Goal: Task Accomplishment & Management: Complete application form

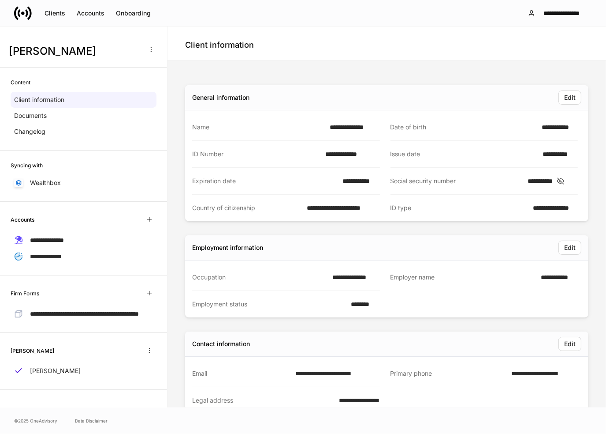
click at [565, 179] on icon at bounding box center [561, 181] width 9 height 8
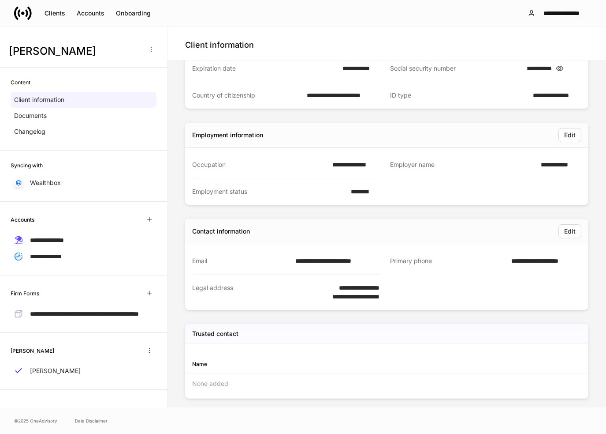
scroll to position [132, 0]
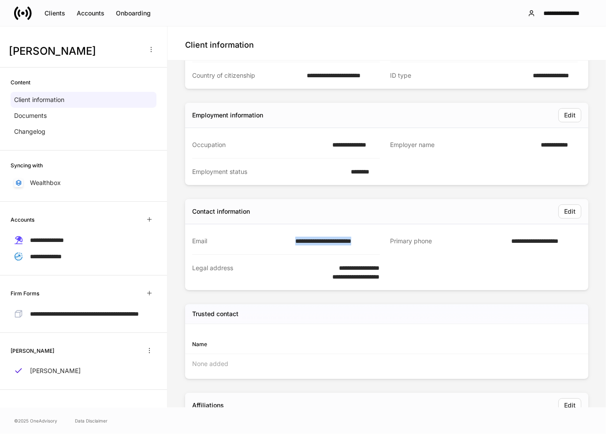
drag, startPoint x: 377, startPoint y: 240, endPoint x: 292, endPoint y: 241, distance: 84.7
click at [292, 241] on div "**********" at bounding box center [380, 259] width 396 height 62
copy div "**********"
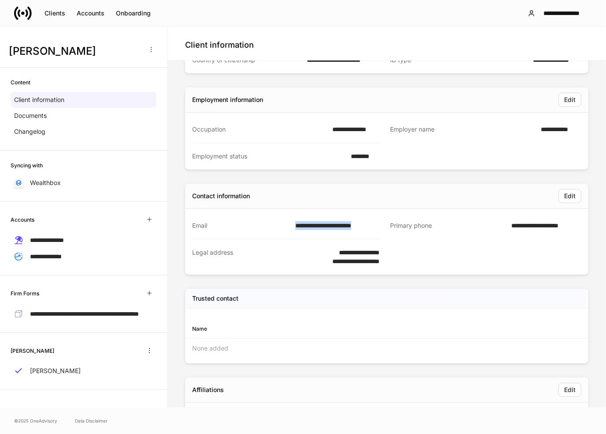
scroll to position [163, 0]
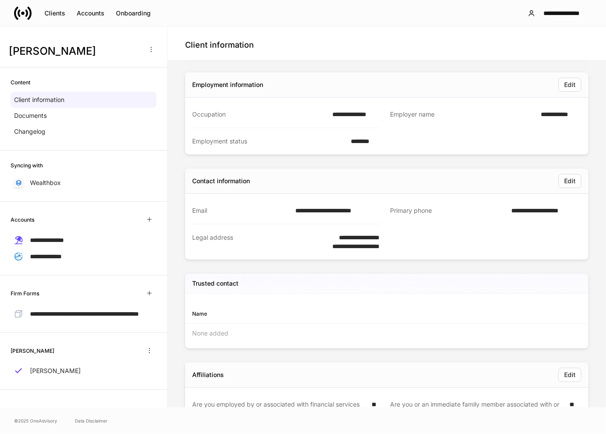
click at [267, 30] on div "Client information" at bounding box center [387, 43] width 439 height 34
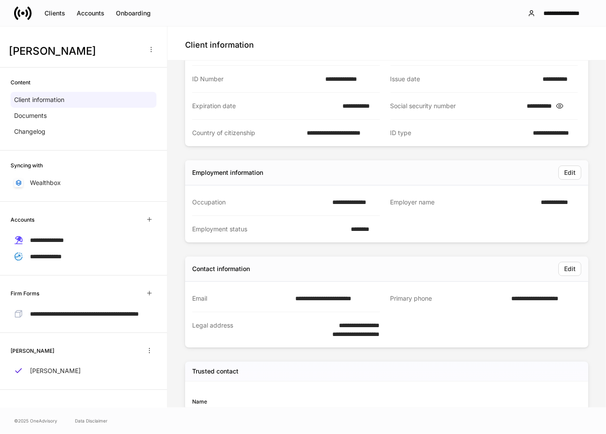
scroll to position [75, 0]
click at [88, 15] on div "Accounts" at bounding box center [91, 13] width 28 height 9
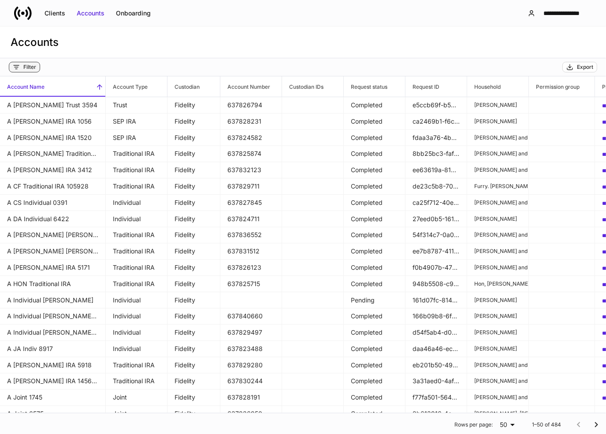
click at [30, 63] on button "Filter" at bounding box center [24, 67] width 31 height 11
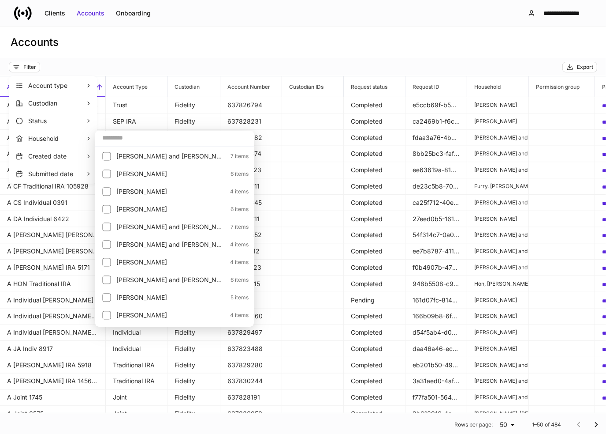
click at [113, 137] on input "text" at bounding box center [174, 138] width 159 height 16
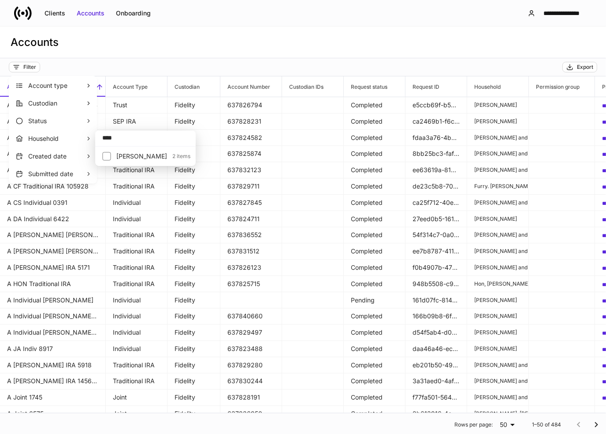
type input "****"
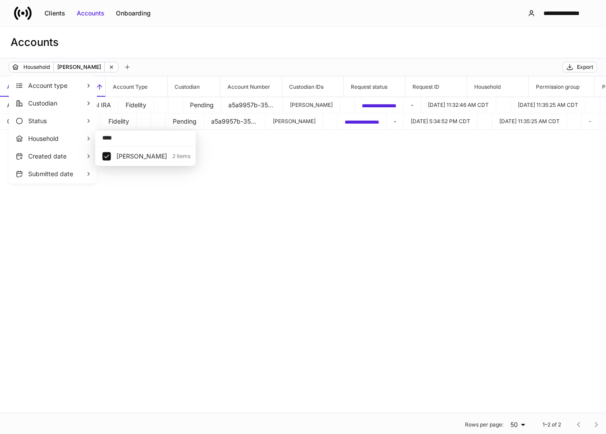
click at [236, 42] on div at bounding box center [303, 217] width 606 height 434
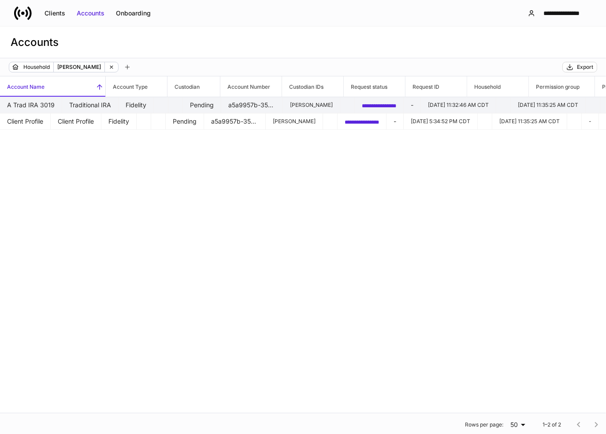
click at [119, 104] on td "Traditional IRA" at bounding box center [90, 105] width 56 height 16
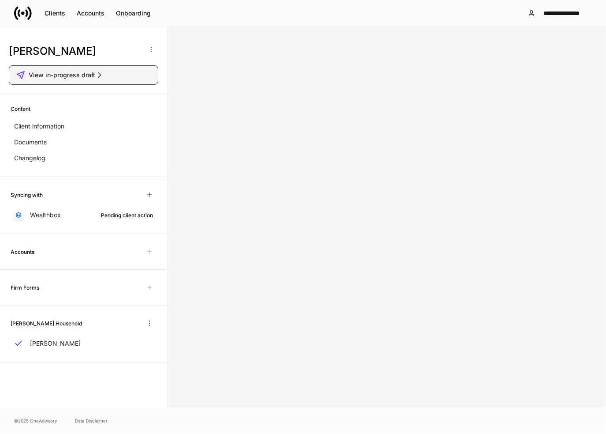
click at [116, 76] on div "View in-progress draft" at bounding box center [83, 75] width 135 height 9
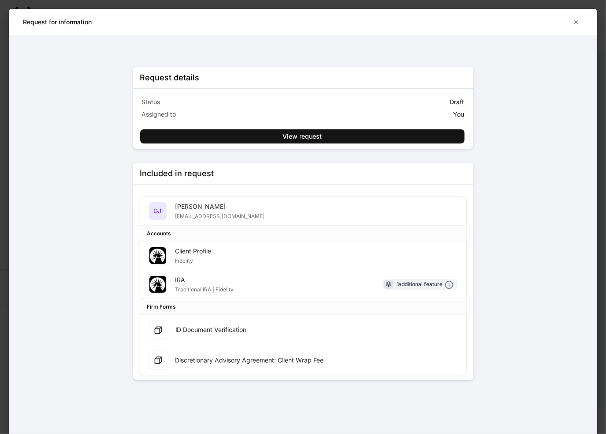
click at [414, 145] on div "Request details Status Draft Assigned to You View request" at bounding box center [303, 108] width 340 height 82
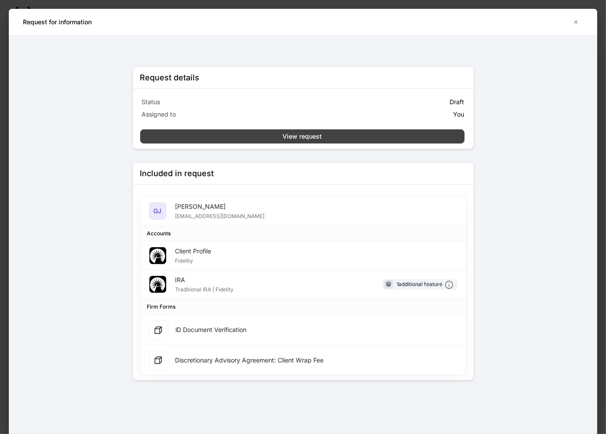
click at [417, 134] on button "View request" at bounding box center [302, 136] width 325 height 14
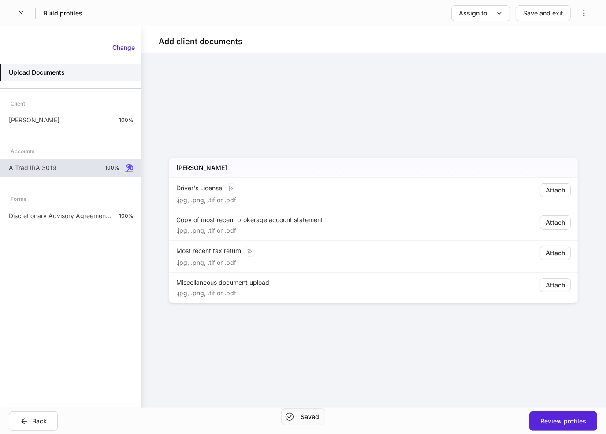
click at [83, 171] on div "A Trad IRA 3019 100%" at bounding box center [70, 168] width 141 height 18
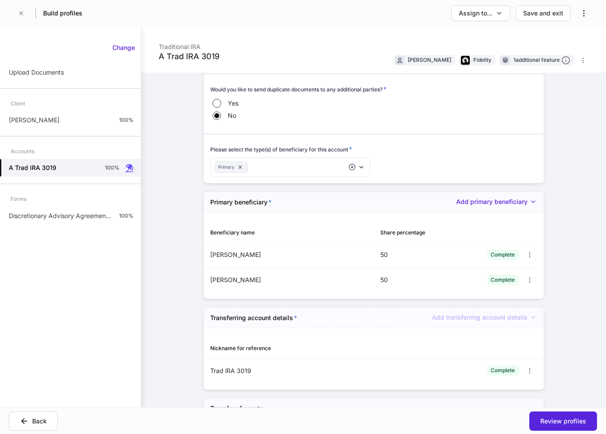
scroll to position [1588, 0]
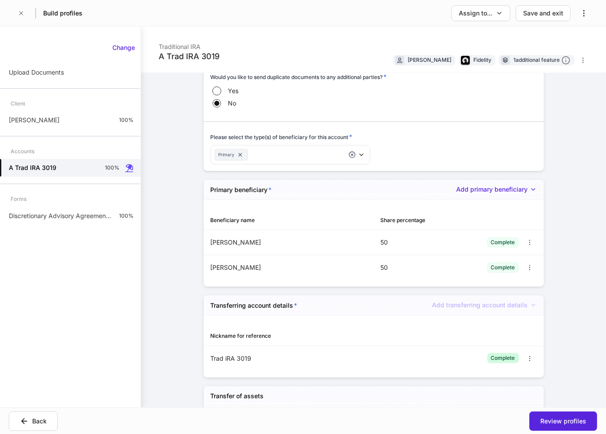
click at [492, 353] on div "Complete" at bounding box center [503, 357] width 24 height 8
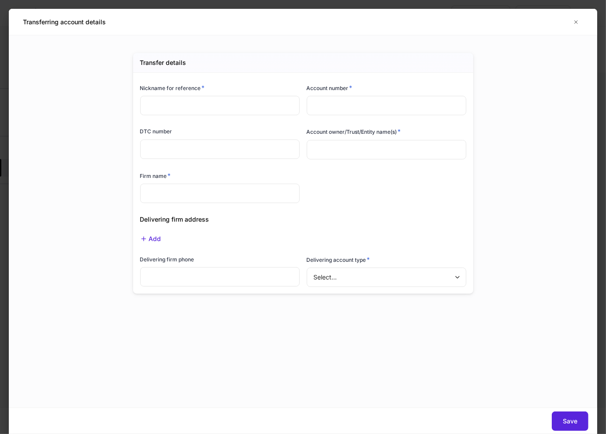
type input "**********"
type input "****"
type input "**********"
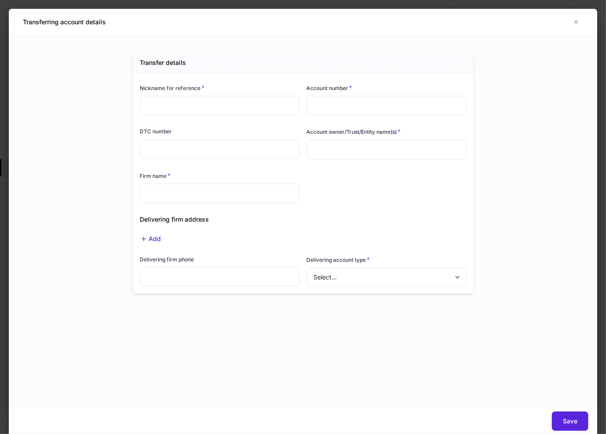
type input "**********"
click at [574, 21] on icon "button" at bounding box center [576, 22] width 7 height 7
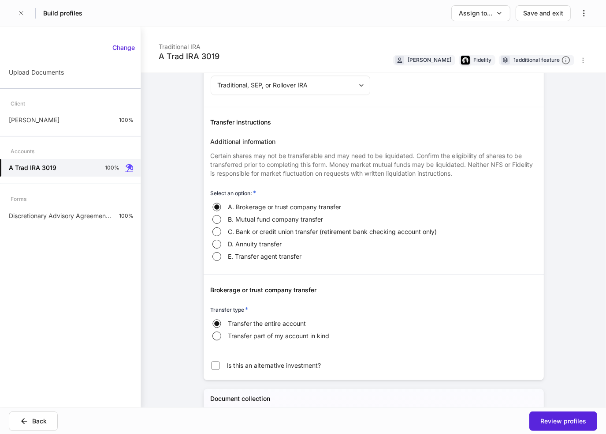
scroll to position [1961, 0]
click at [95, 211] on p "Discretionary Advisory Agreement: Client Wrap Fee" at bounding box center [60, 215] width 103 height 9
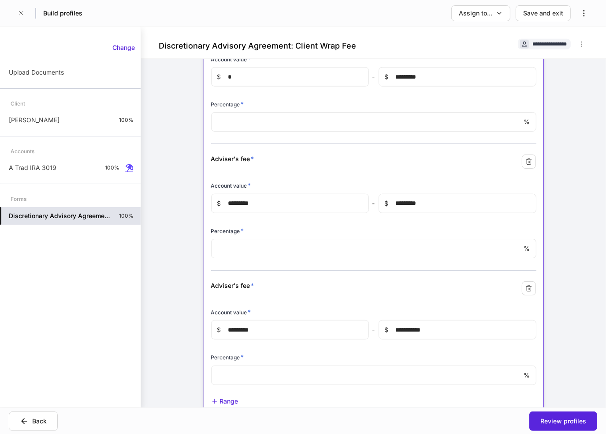
scroll to position [777, 0]
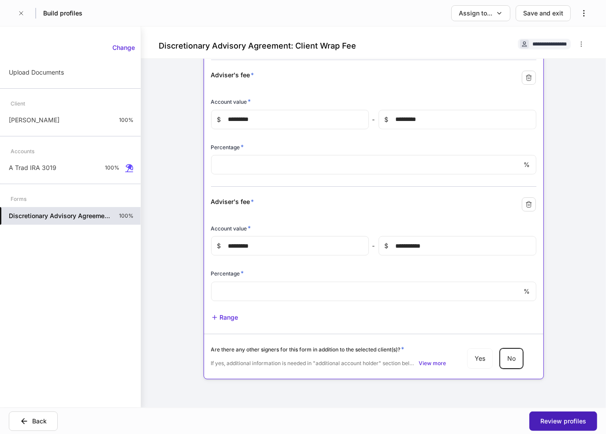
click at [552, 416] on div "Review profiles" at bounding box center [564, 420] width 46 height 9
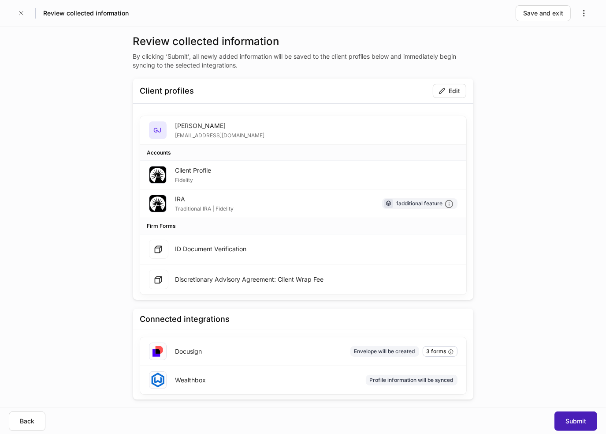
click at [567, 420] on div "Submit" at bounding box center [576, 420] width 21 height 9
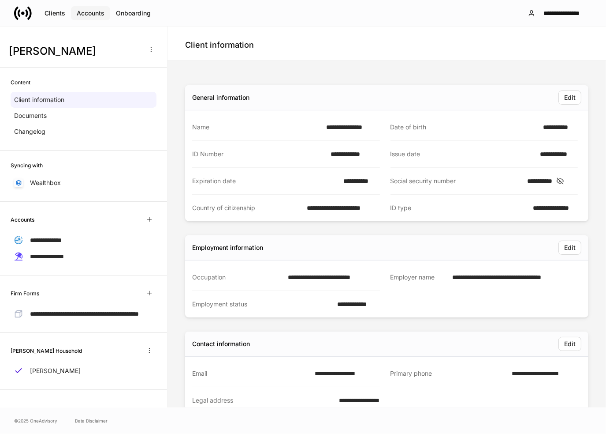
click at [89, 15] on div "Accounts" at bounding box center [91, 13] width 28 height 9
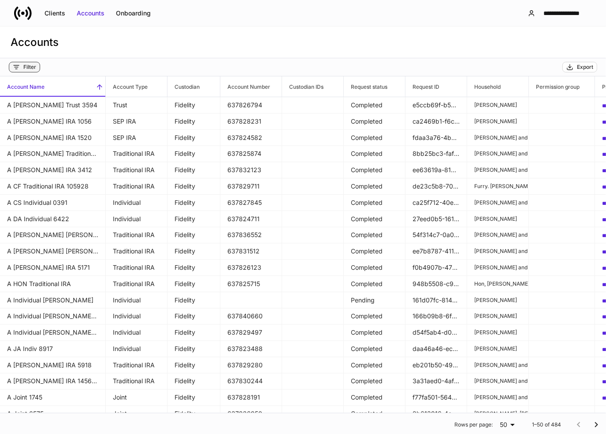
click at [21, 69] on div "Filter" at bounding box center [24, 67] width 23 height 7
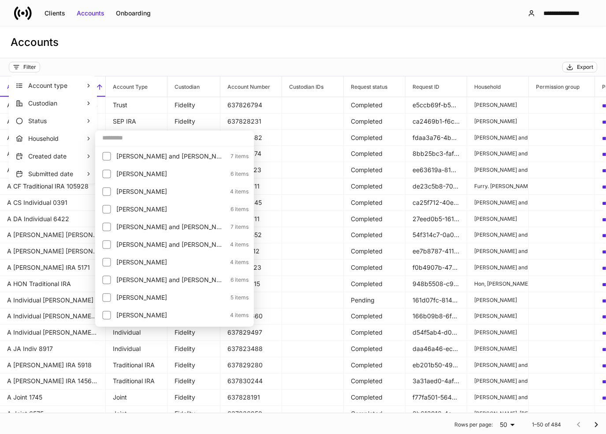
click at [112, 138] on input "text" at bounding box center [174, 138] width 159 height 16
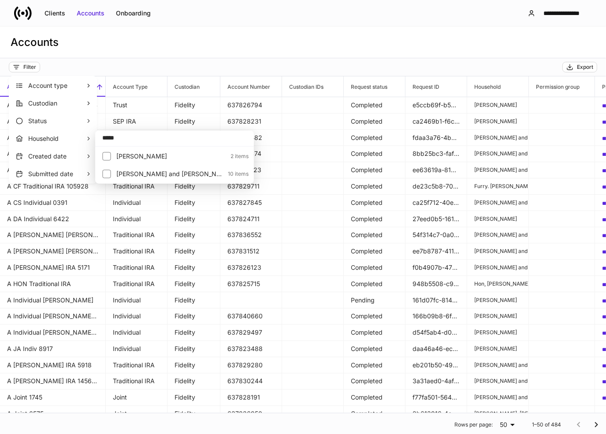
type input "*****"
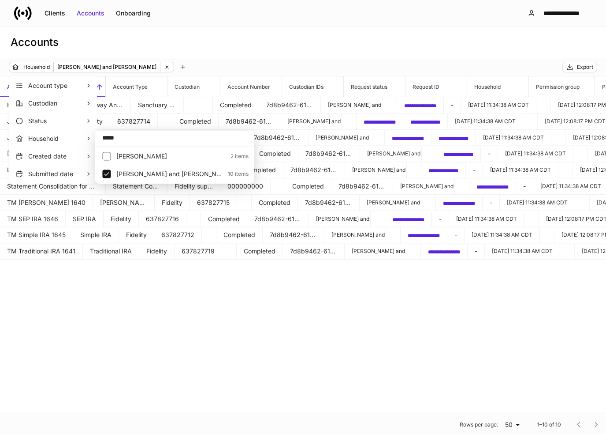
click at [136, 118] on div at bounding box center [303, 217] width 606 height 434
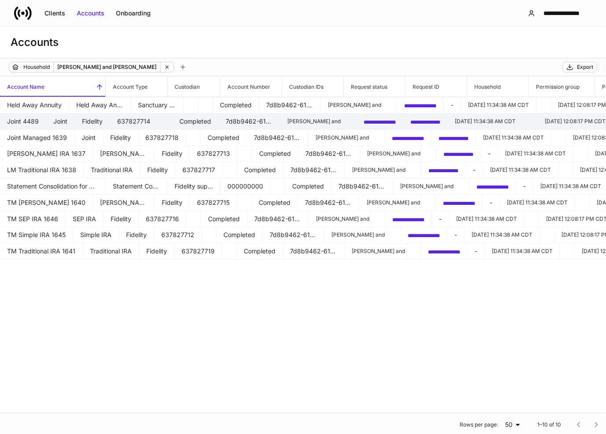
click at [75, 122] on td "Joint" at bounding box center [60, 121] width 29 height 16
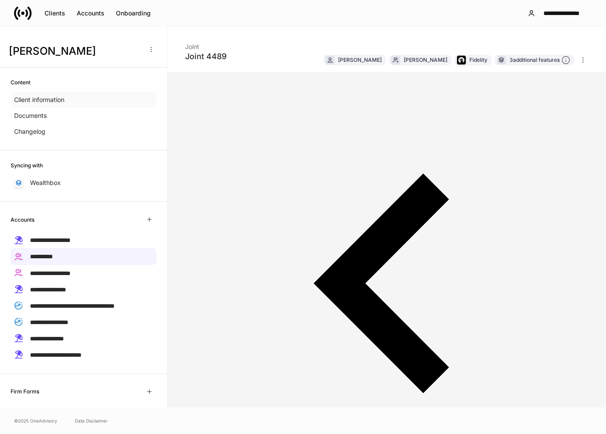
click at [60, 99] on p "Client information" at bounding box center [39, 99] width 50 height 9
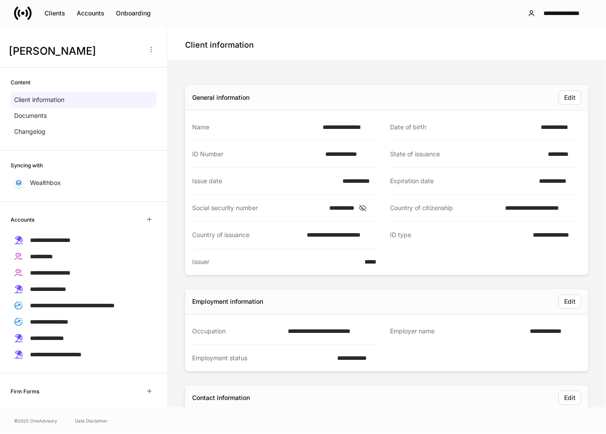
click at [367, 207] on icon at bounding box center [363, 208] width 9 height 8
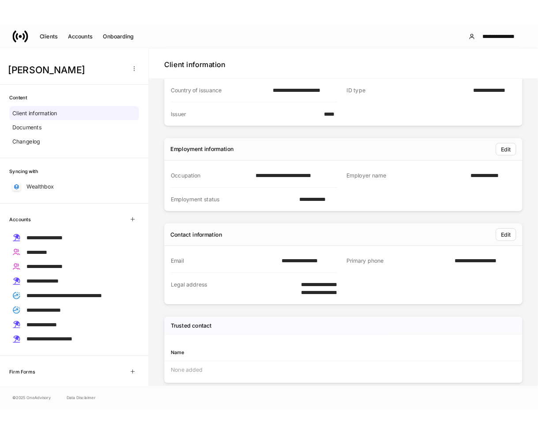
scroll to position [176, 0]
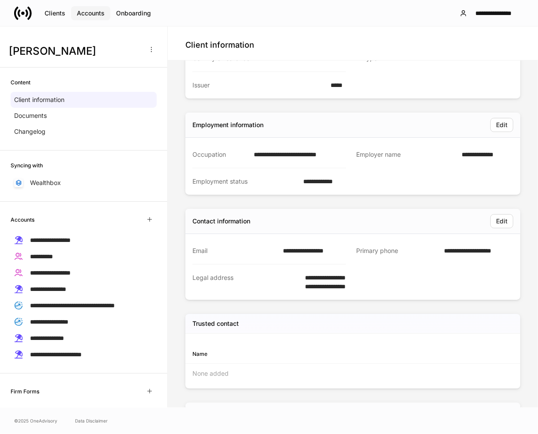
click at [84, 15] on div "Accounts" at bounding box center [91, 13] width 28 height 9
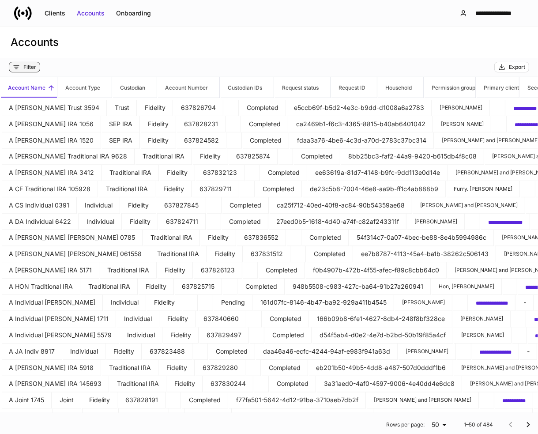
click at [26, 69] on div "Filter" at bounding box center [29, 67] width 13 height 7
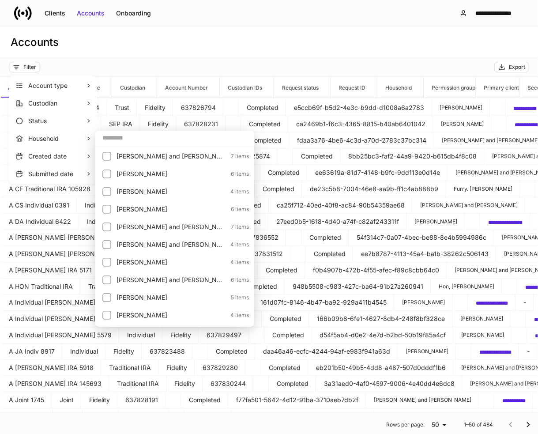
click at [109, 140] on input "text" at bounding box center [174, 138] width 159 height 16
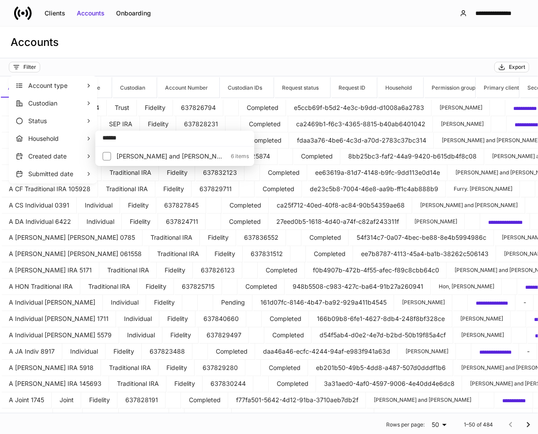
type input "******"
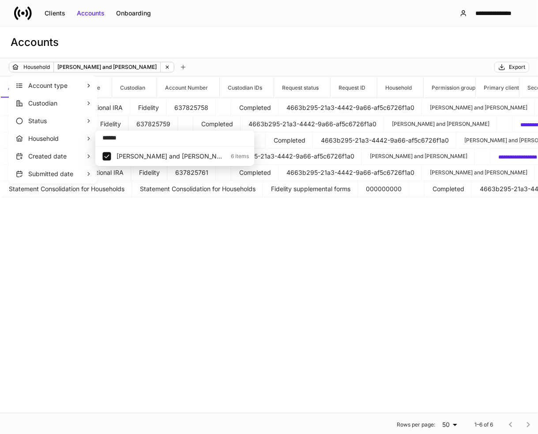
click at [295, 49] on div at bounding box center [269, 217] width 538 height 434
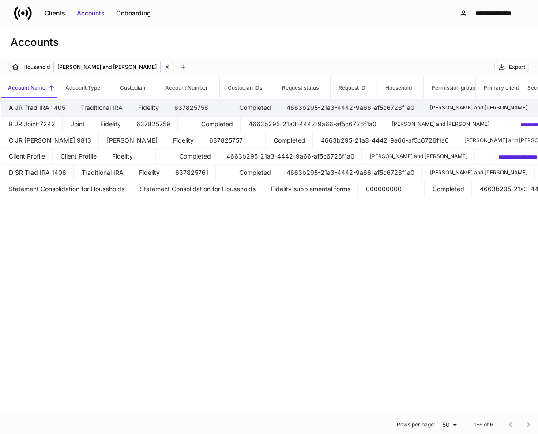
click at [130, 100] on td "Traditional IRA" at bounding box center [102, 108] width 56 height 16
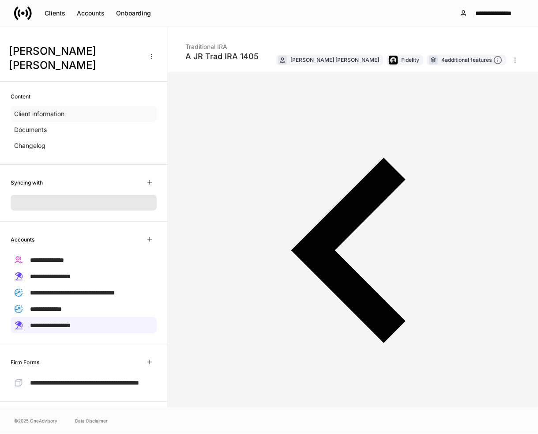
click at [58, 109] on p "Client information" at bounding box center [39, 113] width 50 height 9
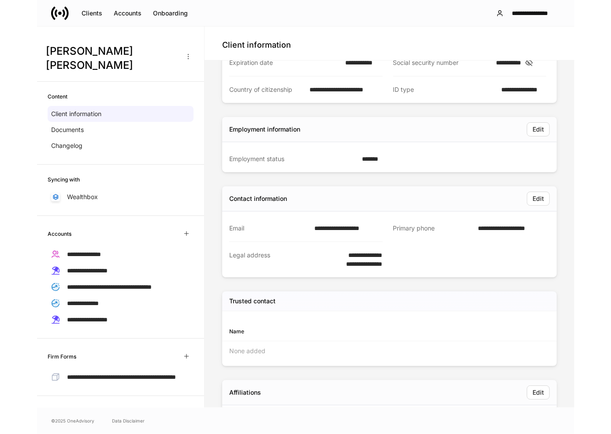
scroll to position [74, 0]
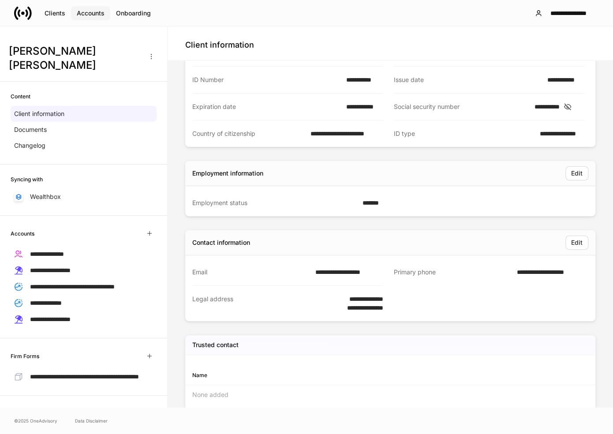
click at [86, 9] on div "Accounts" at bounding box center [91, 13] width 28 height 9
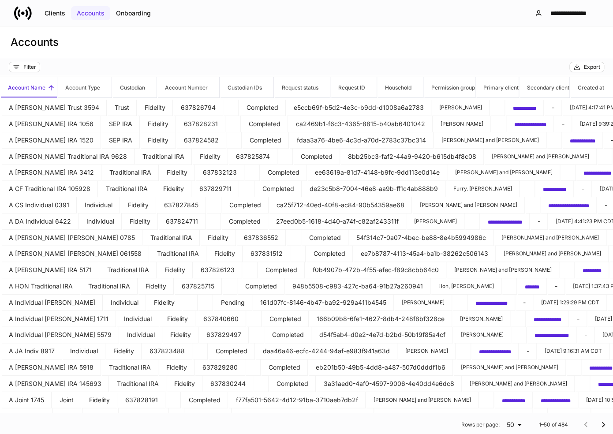
click at [85, 12] on div "Accounts" at bounding box center [91, 13] width 28 height 9
click at [33, 65] on div "Filter" at bounding box center [29, 67] width 13 height 7
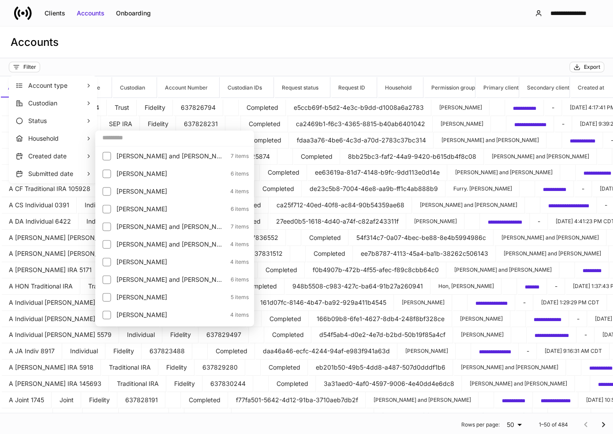
click at [134, 138] on input "text" at bounding box center [174, 138] width 159 height 16
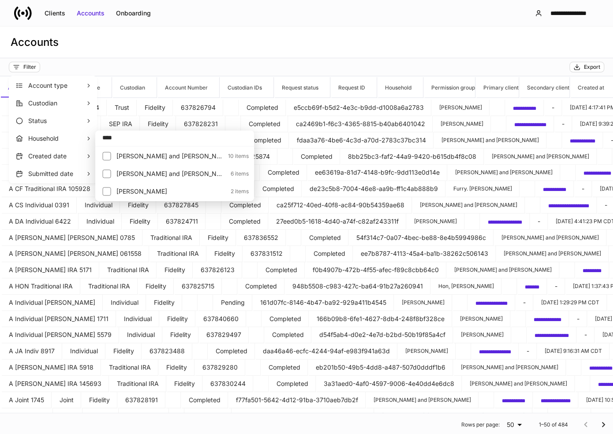
type input "****"
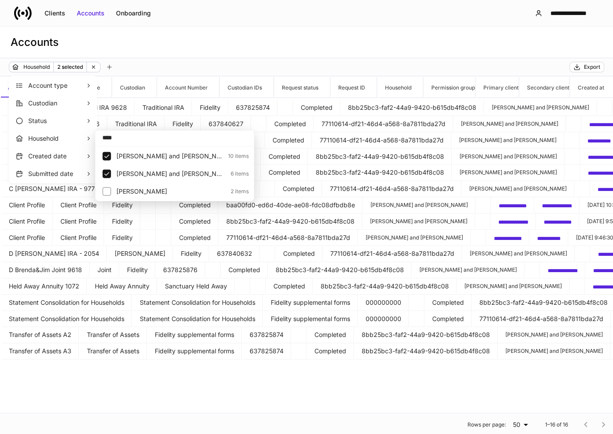
drag, startPoint x: 418, startPoint y: 321, endPoint x: 367, endPoint y: 317, distance: 50.8
click at [418, 321] on div at bounding box center [306, 217] width 613 height 434
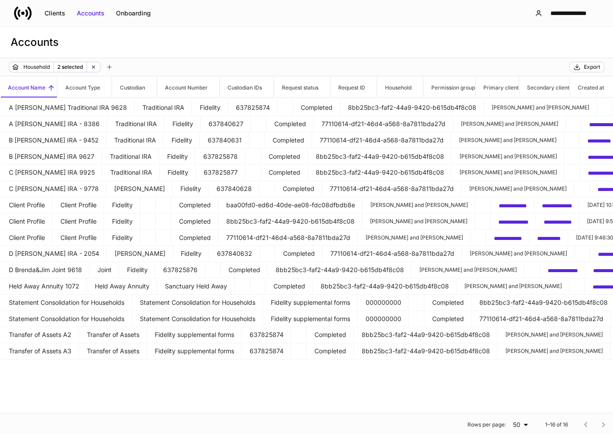
click at [367, 317] on div "Account type Custodian Status Household Created date Submitted date" at bounding box center [306, 217] width 613 height 434
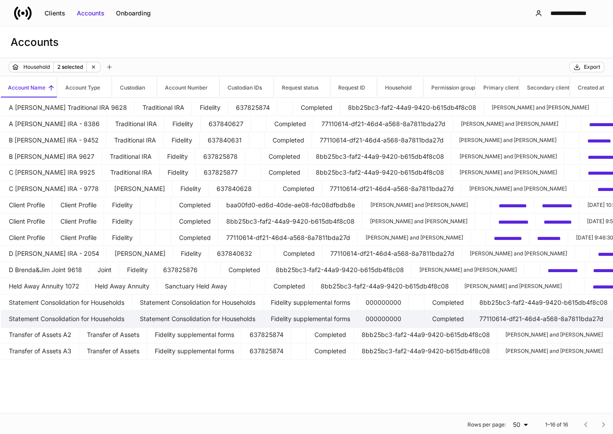
click at [28, 314] on td "Statement Consolidation for Households" at bounding box center [67, 318] width 130 height 16
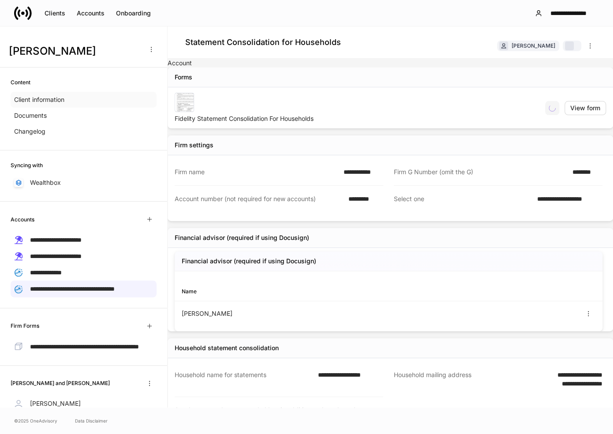
click at [39, 97] on p "Client information" at bounding box center [39, 99] width 50 height 9
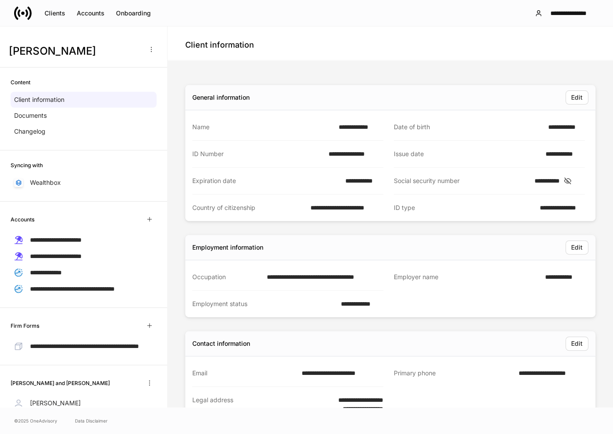
click at [511, 77] on div "**********" at bounding box center [390, 360] width 438 height 592
click at [490, 152] on div "Issue date" at bounding box center [467, 154] width 146 height 9
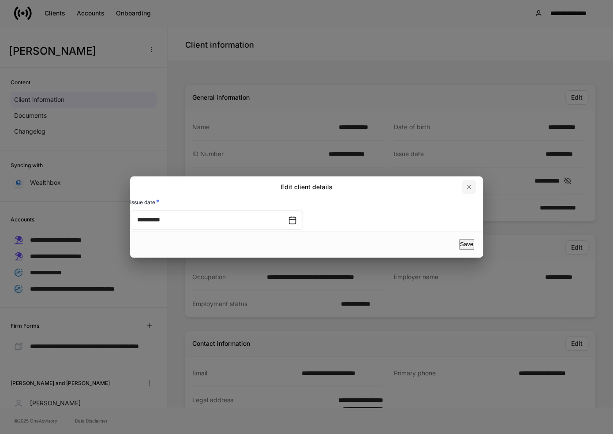
click at [471, 183] on icon "button" at bounding box center [468, 186] width 7 height 7
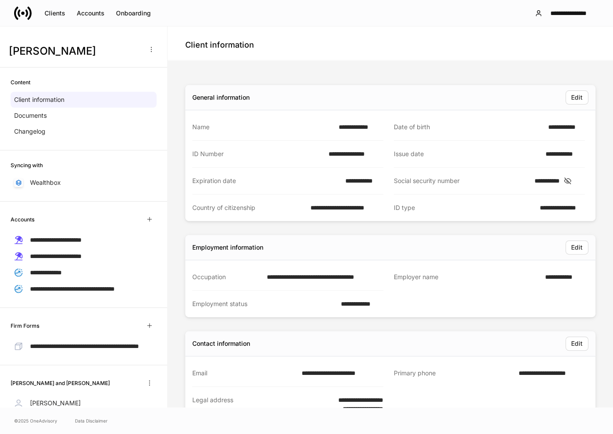
click at [383, 38] on div "Client information" at bounding box center [390, 45] width 410 height 16
click at [99, 14] on div "Accounts" at bounding box center [91, 13] width 28 height 9
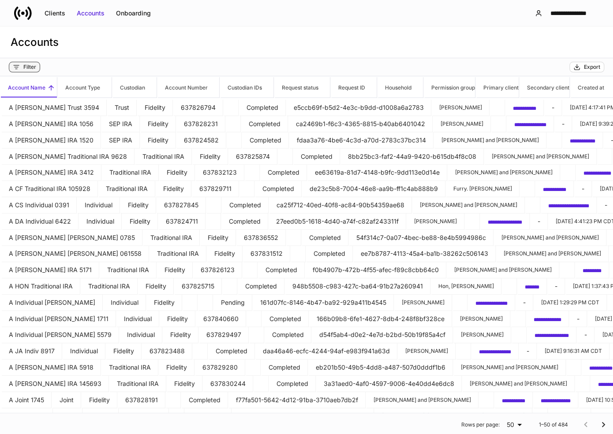
click at [33, 69] on div "Filter" at bounding box center [29, 67] width 13 height 7
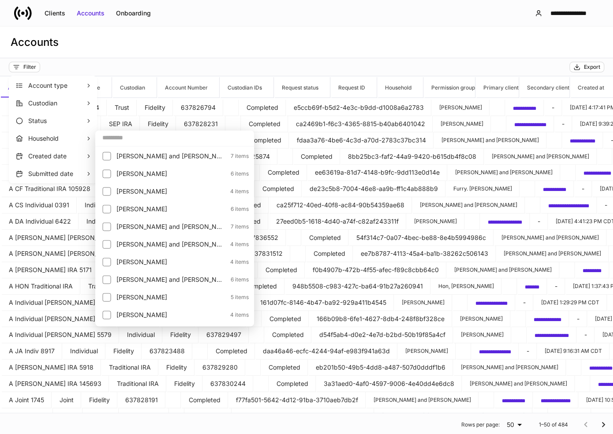
click at [116, 137] on input "text" at bounding box center [174, 138] width 159 height 16
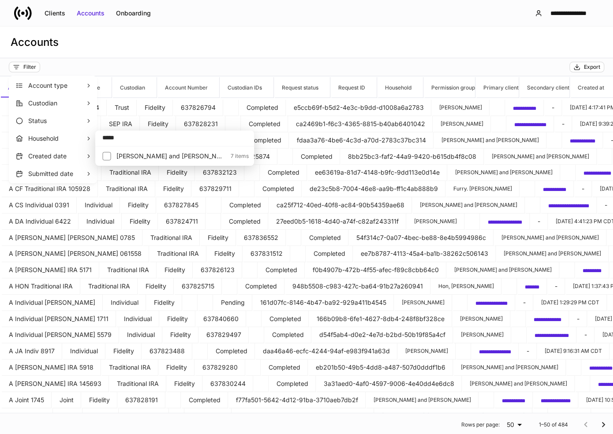
type input "*****"
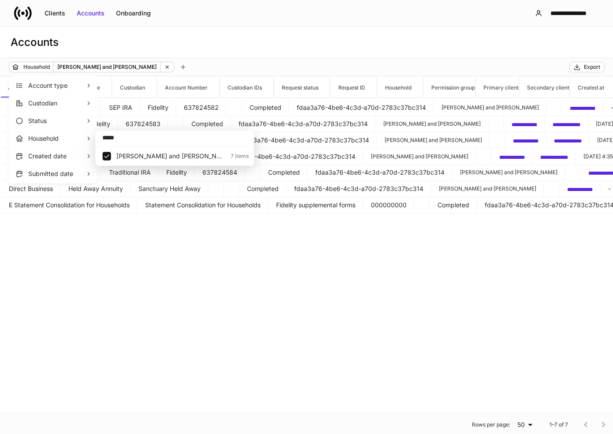
click at [160, 156] on p "[PERSON_NAME] and [PERSON_NAME]" at bounding box center [170, 156] width 109 height 9
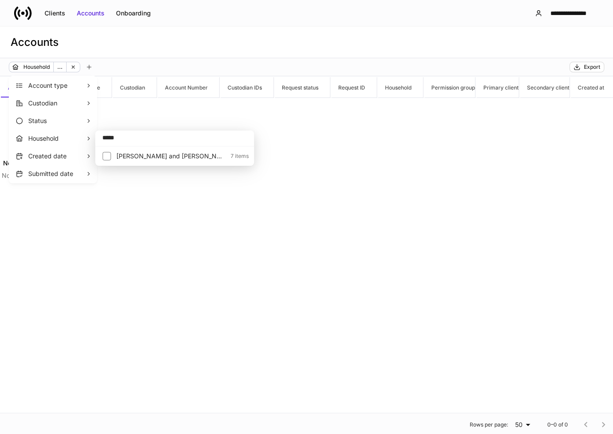
click at [138, 158] on p "[PERSON_NAME] and [PERSON_NAME]" at bounding box center [170, 156] width 109 height 9
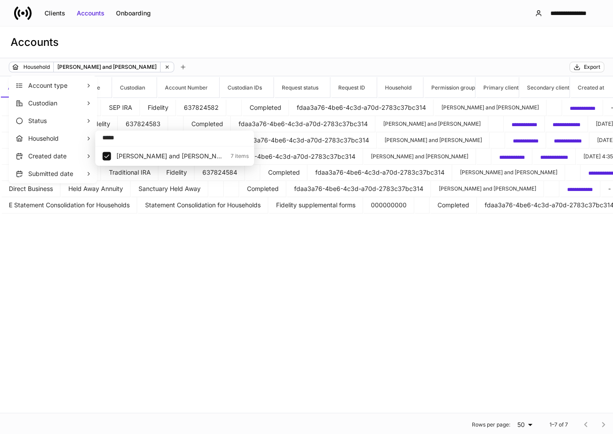
click at [253, 124] on div at bounding box center [306, 217] width 613 height 434
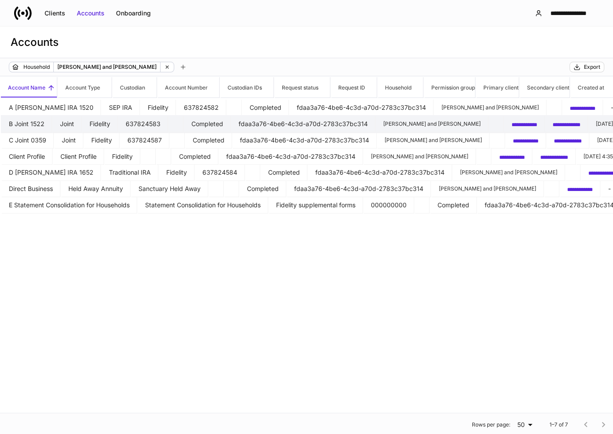
click at [168, 121] on td "637824583" at bounding box center [143, 124] width 49 height 16
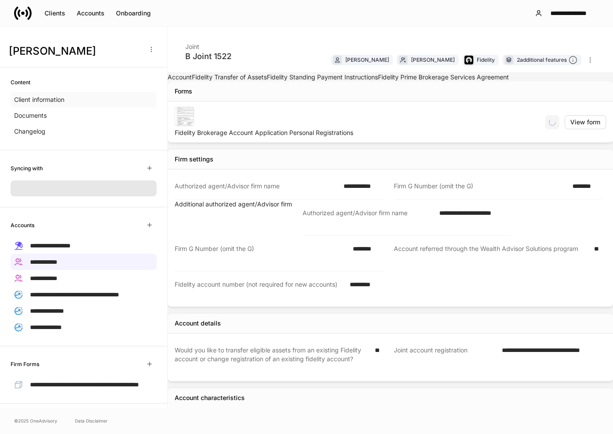
click at [41, 98] on p "Client information" at bounding box center [39, 99] width 50 height 9
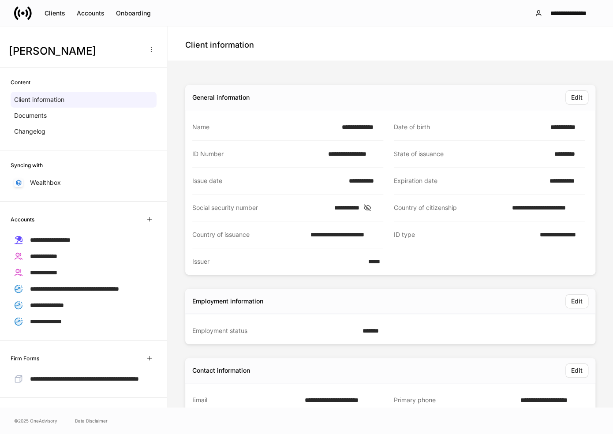
drag, startPoint x: 441, startPoint y: 109, endPoint x: 451, endPoint y: 109, distance: 9.7
click at [441, 109] on div "General information Edit" at bounding box center [390, 97] width 410 height 25
click at [424, 72] on div "**********" at bounding box center [390, 408] width 438 height 688
click at [434, 81] on div "**********" at bounding box center [390, 408] width 410 height 660
drag, startPoint x: 82, startPoint y: 9, endPoint x: 97, endPoint y: 24, distance: 20.6
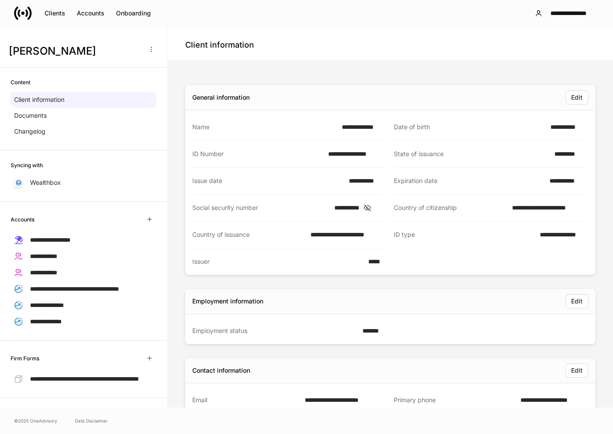
click at [82, 9] on div "Accounts" at bounding box center [91, 13] width 28 height 9
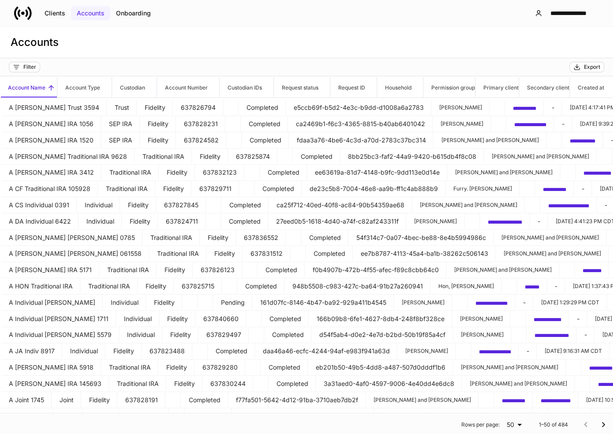
click at [94, 14] on div "Accounts" at bounding box center [91, 13] width 28 height 9
click at [36, 67] on div "Filter" at bounding box center [29, 67] width 13 height 7
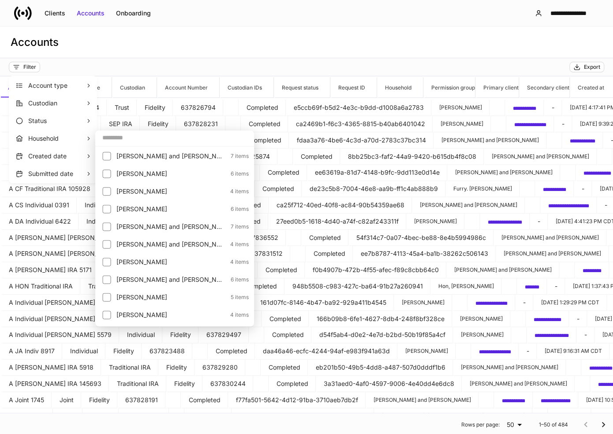
click at [131, 133] on input "text" at bounding box center [174, 138] width 159 height 16
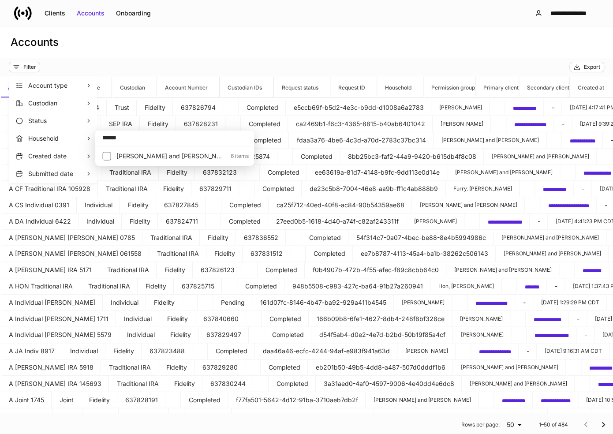
type input "******"
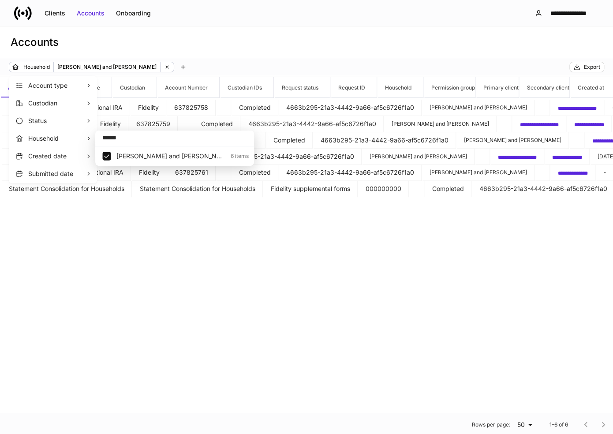
click at [150, 106] on div at bounding box center [306, 217] width 613 height 434
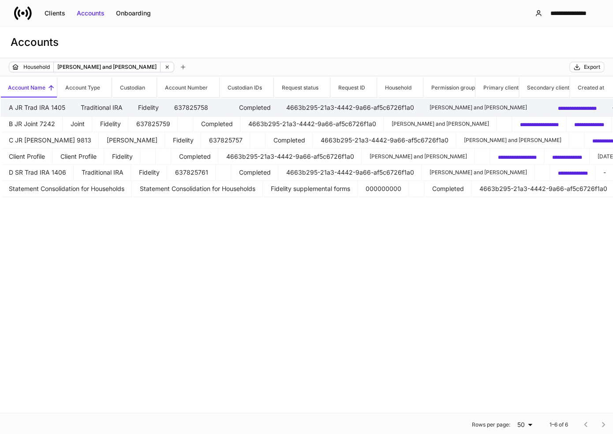
click at [50, 101] on td "A JR Trad IRA 1405" at bounding box center [37, 108] width 71 height 16
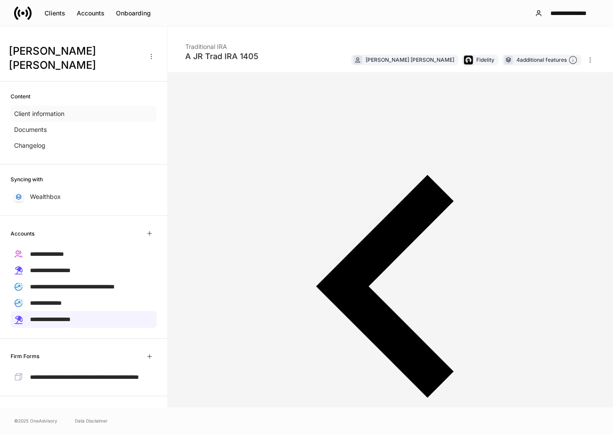
click at [55, 109] on p "Client information" at bounding box center [39, 113] width 50 height 9
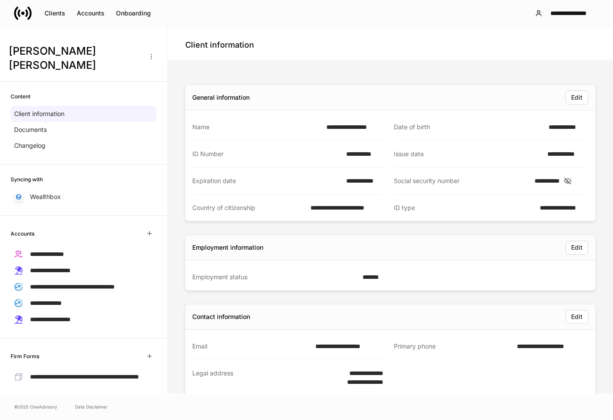
click at [572, 49] on div "Client information" at bounding box center [390, 45] width 410 height 16
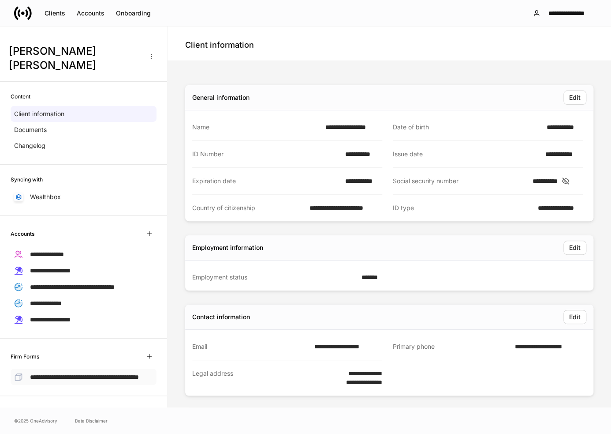
click at [70, 374] on span "**********" at bounding box center [84, 377] width 109 height 6
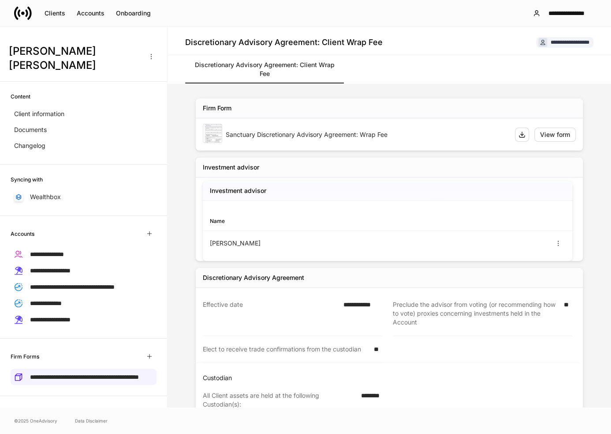
click at [317, 187] on div "Investment advisor" at bounding box center [388, 191] width 370 height 20
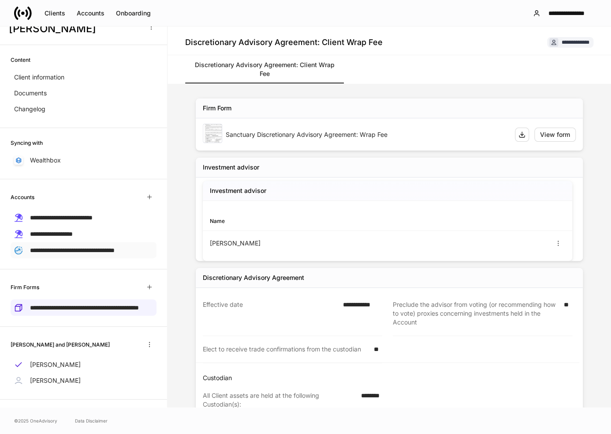
scroll to position [44, 0]
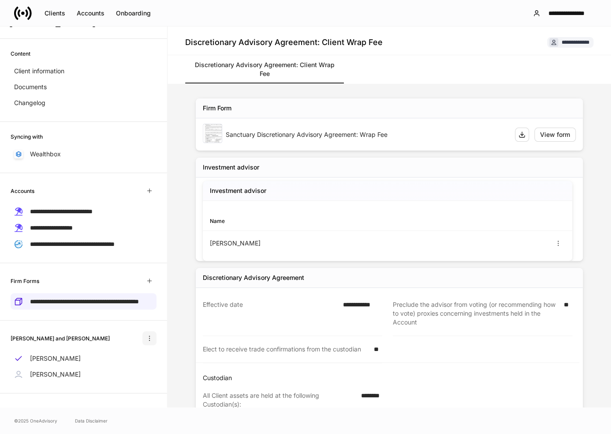
click at [146, 339] on icon "button" at bounding box center [149, 337] width 7 height 7
click at [155, 329] on div at bounding box center [305, 217] width 611 height 434
click at [146, 187] on icon "button" at bounding box center [149, 190] width 7 height 7
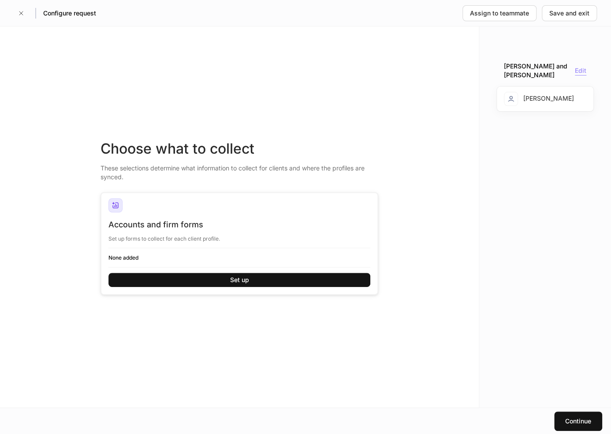
click at [586, 69] on div "Edit" at bounding box center [580, 70] width 11 height 9
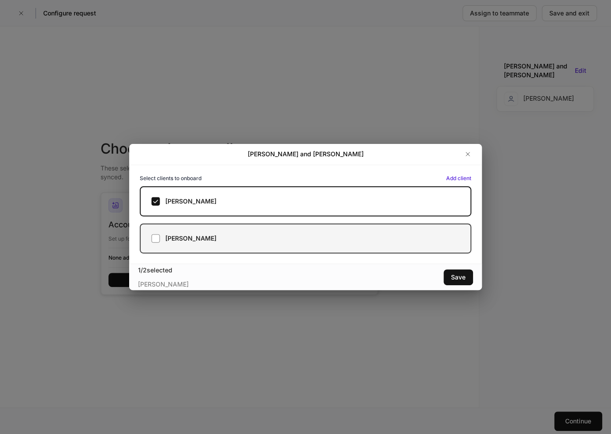
click at [162, 239] on div "[PERSON_NAME]" at bounding box center [305, 238] width 309 height 9
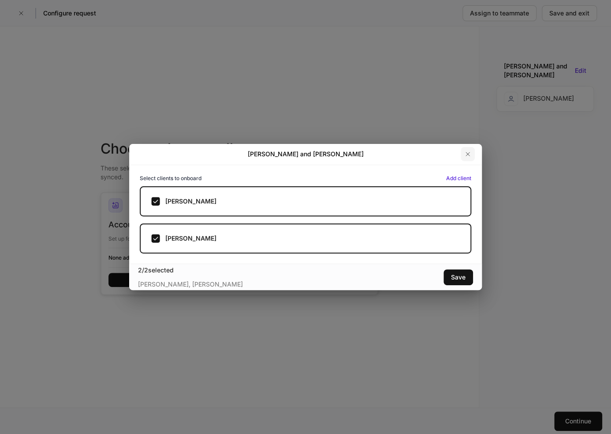
click at [467, 154] on icon "button" at bounding box center [468, 154] width 4 height 4
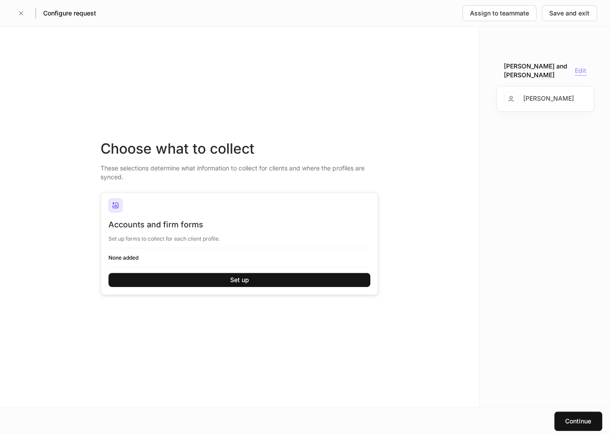
click at [586, 68] on div "Edit" at bounding box center [580, 70] width 11 height 9
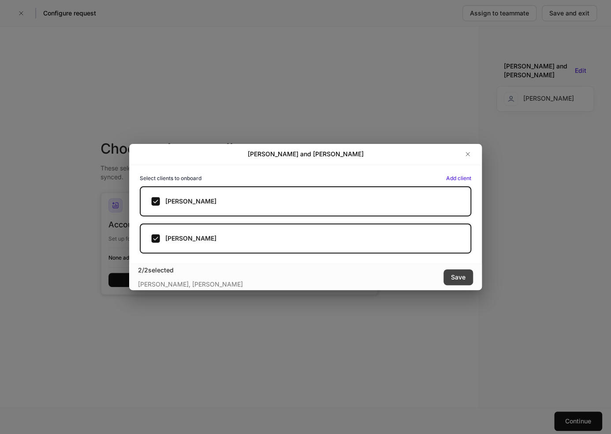
click at [457, 277] on div "Save" at bounding box center [458, 277] width 15 height 9
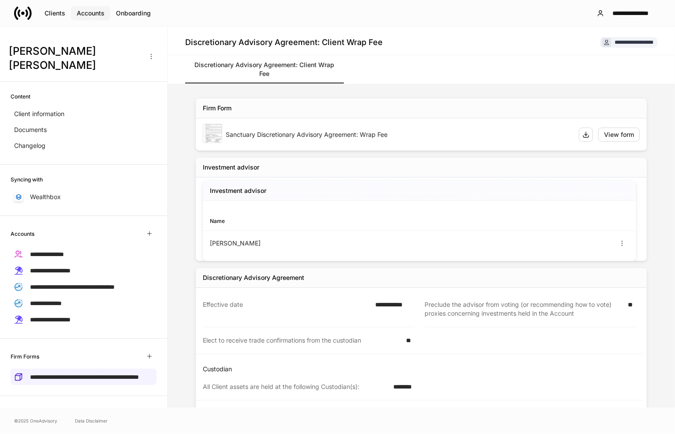
click at [90, 11] on div "Accounts" at bounding box center [91, 13] width 28 height 9
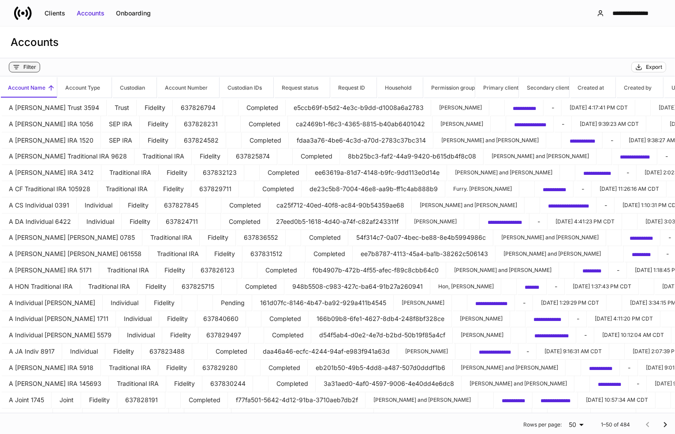
click at [32, 67] on div "Filter" at bounding box center [29, 67] width 13 height 7
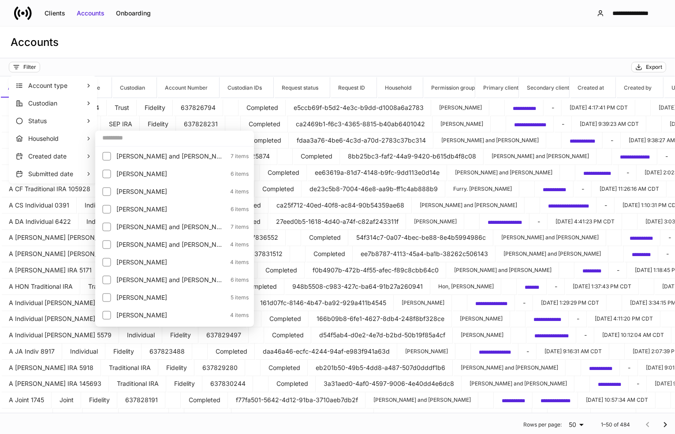
click at [120, 145] on input "text" at bounding box center [174, 138] width 159 height 16
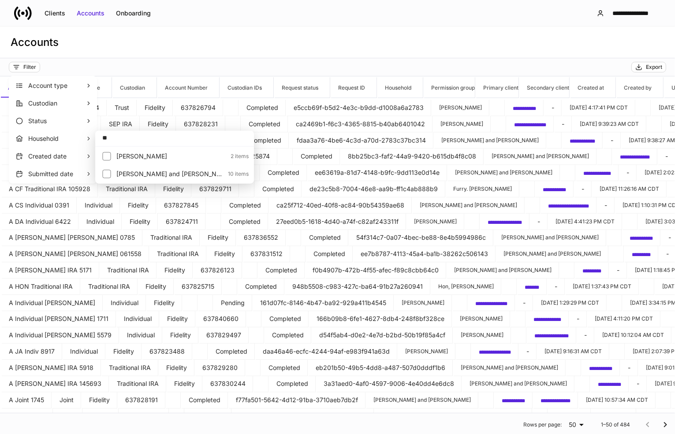
type input "*"
type input "*****"
click at [111, 159] on div at bounding box center [109, 156] width 14 height 12
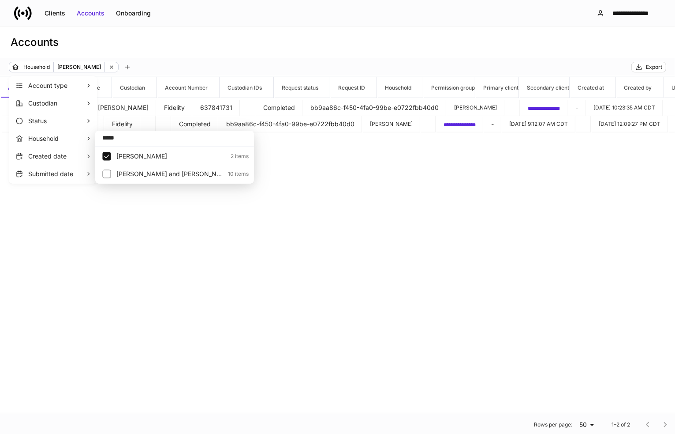
click at [329, 184] on div at bounding box center [337, 217] width 675 height 434
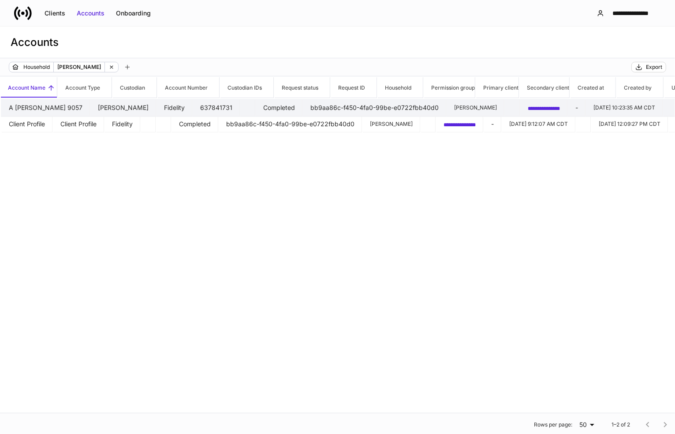
click at [74, 100] on td "A [PERSON_NAME] 9057" at bounding box center [46, 108] width 88 height 16
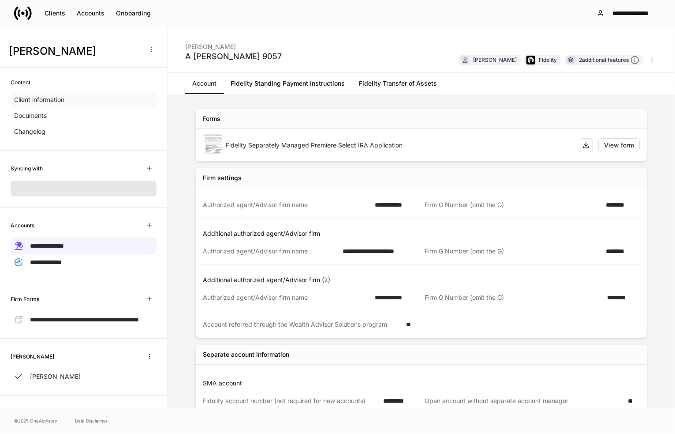
click at [50, 96] on p "Client information" at bounding box center [39, 99] width 50 height 9
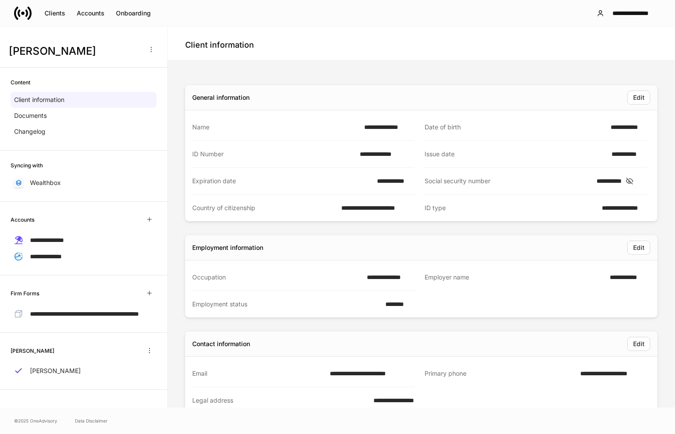
click at [505, 218] on div "**********" at bounding box center [536, 207] width 222 height 26
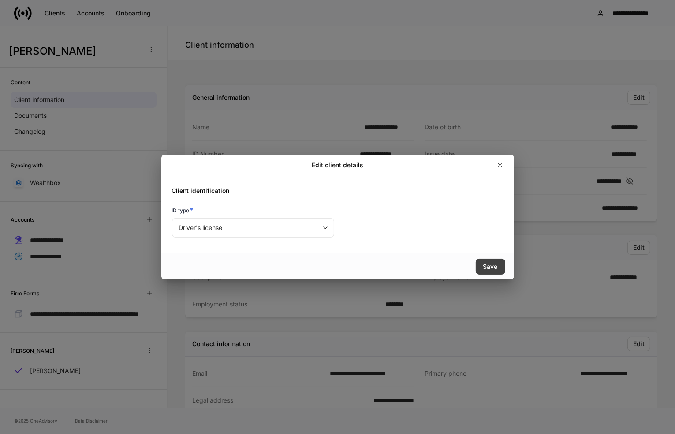
click at [490, 261] on button "Save" at bounding box center [491, 266] width 30 height 16
